Goal: Task Accomplishment & Management: Complete application form

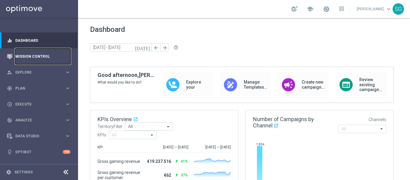
click at [41, 52] on link "Mission Control" at bounding box center [42, 56] width 55 height 16
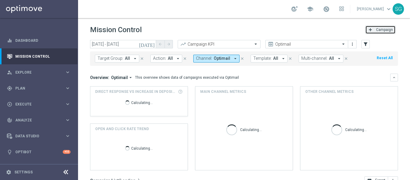
click at [378, 31] on span "Campaign" at bounding box center [384, 30] width 17 height 4
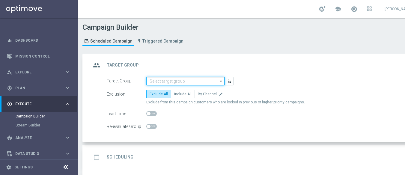
click at [185, 82] on input at bounding box center [185, 81] width 78 height 8
paste input "BR_SOL__DEPOSITORS__ALL_EMA_TAC_GM"
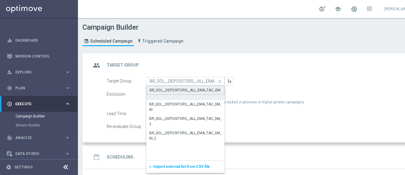
click at [176, 91] on div "BR_SOL__DEPOSITORS__ALL_EMA_TAC_GM" at bounding box center [185, 90] width 71 height 5
type input "BR_SOL__DEPOSITORS__ALL_EMA_TAC_GM"
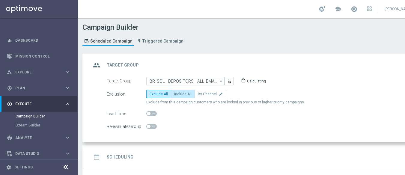
click at [180, 94] on span "Include All" at bounding box center [182, 94] width 17 height 4
click at [178, 94] on input "Include All" at bounding box center [176, 95] width 4 height 4
radio input "true"
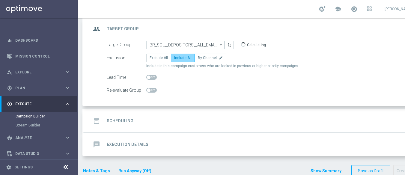
scroll to position [46, 0]
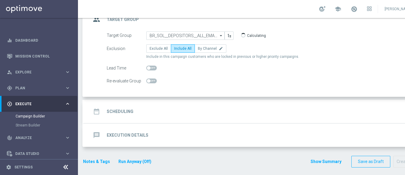
click at [178, 109] on div "date_range Scheduling keyboard_arrow_down" at bounding box center [258, 111] width 335 height 11
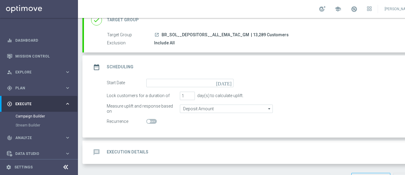
scroll to position [62, 0]
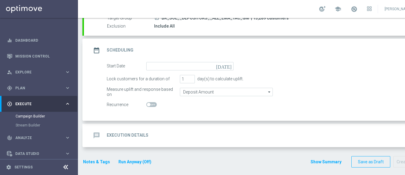
click at [228, 66] on icon "[DATE]" at bounding box center [225, 65] width 18 height 7
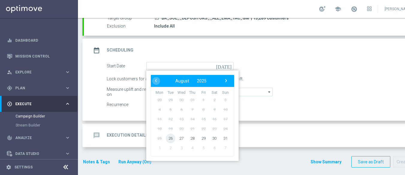
click at [172, 139] on span "26" at bounding box center [171, 138] width 10 height 10
type input "[DATE]"
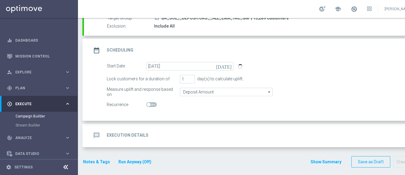
scroll to position [4, 0]
click at [181, 124] on div "message Execution Details keyboard_arrow_down" at bounding box center [258, 135] width 349 height 23
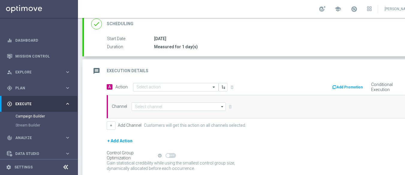
scroll to position [86, 0]
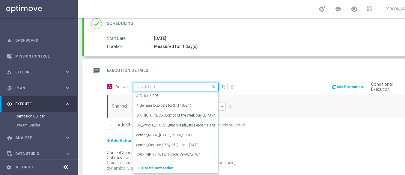
click at [193, 85] on input "text" at bounding box center [169, 87] width 67 height 5
paste input "BR_SOL_GG_STAKEGATESDICE_AUG__NVIP_EMA_TAC_GM"
type input "BR_SOL_GG_STAKEGATESDICE_AUG__NVIP_EMA_TAC_GM"
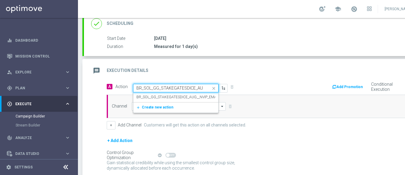
scroll to position [0, 42]
click at [181, 95] on label "BR_SOL_GG_STAKEGATESDICE_AUG__NVIP_EMA_TAC_GM" at bounding box center [184, 97] width 96 height 5
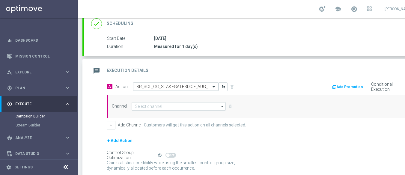
scroll to position [0, 0]
click at [168, 105] on input at bounding box center [179, 106] width 94 height 8
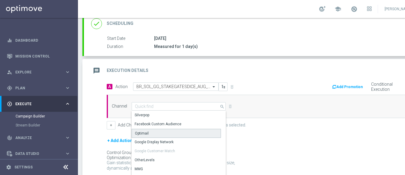
click at [146, 131] on div "Optimail" at bounding box center [142, 133] width 14 height 5
type input "Optimail"
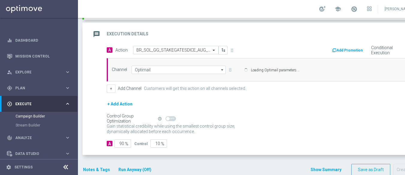
scroll to position [124, 0]
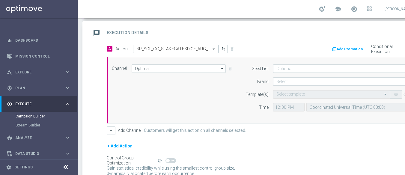
click at [65, 165] on icon at bounding box center [65, 167] width 7 height 7
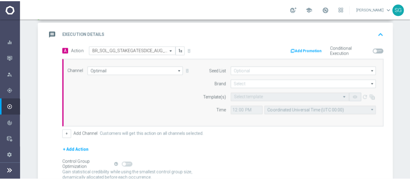
scroll to position [0, 0]
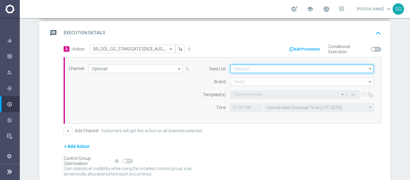
click at [251, 71] on input at bounding box center [301, 68] width 143 height 8
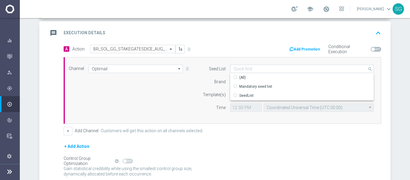
click at [211, 111] on div "Time" at bounding box center [210, 107] width 31 height 8
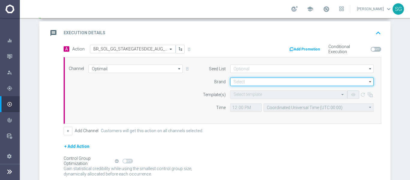
click at [244, 79] on input at bounding box center [301, 81] width 143 height 8
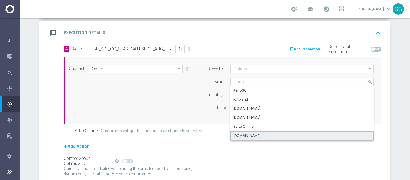
click at [237, 135] on div "[DOMAIN_NAME]" at bounding box center [246, 135] width 27 height 5
type input "[DOMAIN_NAME]"
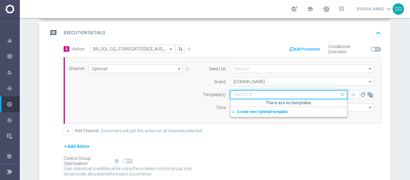
click at [238, 93] on input "text" at bounding box center [282, 94] width 98 height 5
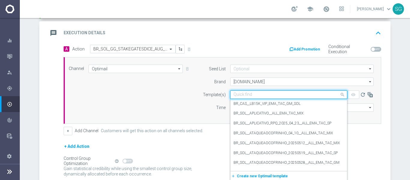
paste input "BR_SOL_GG_STAKEGATESDICE_AUG__NVIP_EMA_TAC_GM"
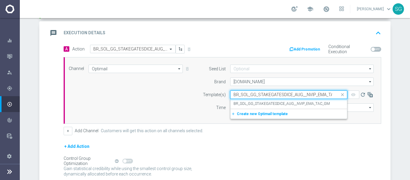
scroll to position [0, 11]
click at [249, 101] on label "BR_SOL_GG_STAKEGATESDICE_AUG__NVIP_EMA_TAC_GM" at bounding box center [281, 103] width 96 height 5
type input "BR_SOL_GG_STAKEGATESDICE_AUG__NVIP_EMA_TAC_GM"
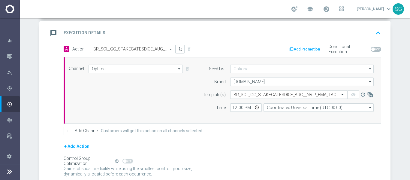
scroll to position [0, 0]
click at [230, 109] on input "12:00" at bounding box center [245, 107] width 31 height 8
type input "18:00"
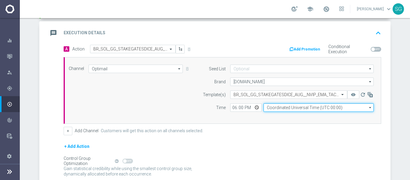
click at [284, 111] on input "Coordinated Universal Time (UTC 00:00)" at bounding box center [318, 107] width 110 height 8
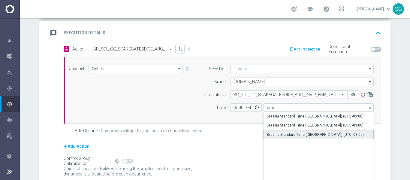
click at [283, 135] on div "Brasilia Standard Time ([GEOGRAPHIC_DATA]) (UTC -03:00)" at bounding box center [315, 134] width 97 height 5
type input "Brasilia Standard Time ([GEOGRAPHIC_DATA]) (UTC -03:00)"
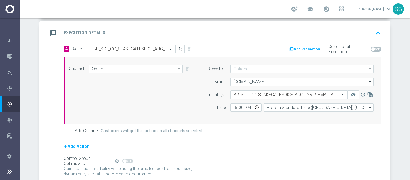
scroll to position [174, 0]
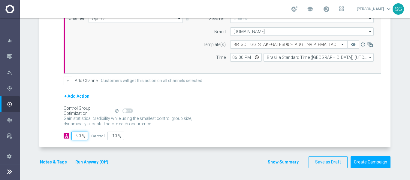
click at [77, 139] on input "90" at bounding box center [79, 135] width 16 height 8
type input "1"
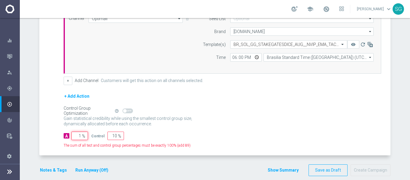
type input "99"
type input "10"
type input "90"
type input "100"
type input "0"
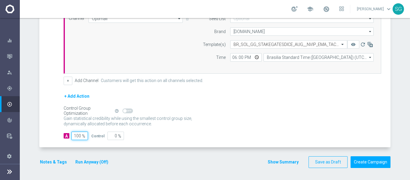
type input "100"
click at [176, 140] on div "A Action Select action BR_SOL_GG_STAKEGATESDICE_AUG__NVIP_EMA_TAC_GM delete_for…" at bounding box center [215, 71] width 349 height 153
click at [362, 165] on button "Create Campaign" at bounding box center [370, 162] width 40 height 12
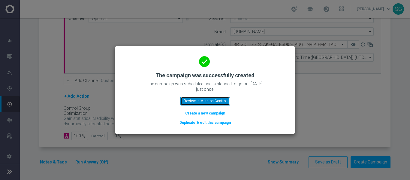
click at [224, 98] on button "Review in Mission Control" at bounding box center [204, 101] width 49 height 8
